Goal: Task Accomplishment & Management: Complete application form

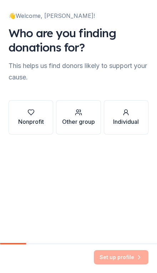
click at [28, 115] on icon "button" at bounding box center [31, 112] width 7 height 7
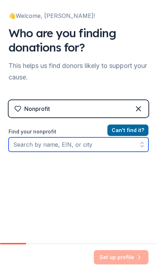
click at [21, 144] on input "Find your nonprofit" at bounding box center [79, 144] width 140 height 14
click at [23, 147] on input "Find your nonprofit" at bounding box center [79, 144] width 140 height 14
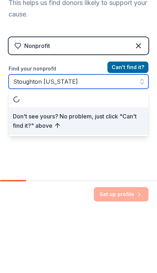
type input "Stoughton [US_STATE]"
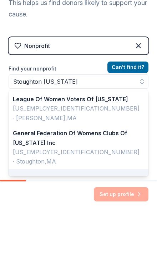
click at [141, 104] on icon at bounding box center [138, 108] width 9 height 9
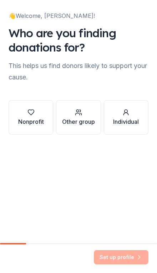
click at [128, 119] on div "Individual" at bounding box center [126, 121] width 26 height 9
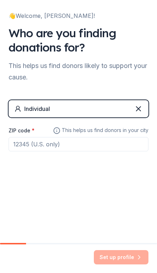
click at [142, 112] on icon at bounding box center [138, 108] width 9 height 9
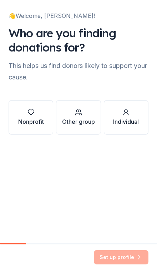
click at [86, 117] on div "Other group" at bounding box center [78, 121] width 33 height 9
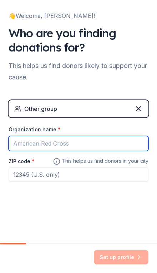
click at [100, 145] on input "Organization name *" at bounding box center [79, 143] width 140 height 15
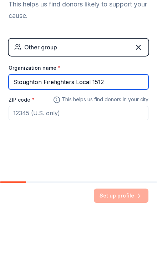
type input "Stoughton Firefighters Local 1512"
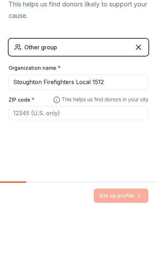
click at [21, 167] on input "ZIP code *" at bounding box center [79, 174] width 140 height 14
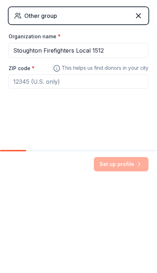
type input "02072"
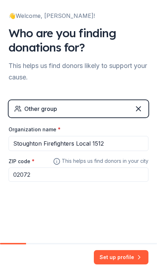
click at [127, 259] on button "Set up profile" at bounding box center [121, 257] width 55 height 14
